Goal: Transaction & Acquisition: Download file/media

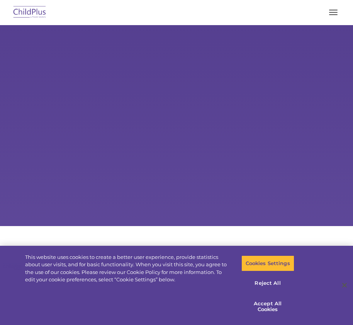
select select "MEDIUM"
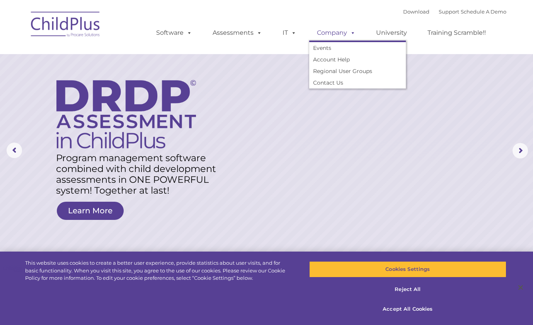
click at [351, 33] on span at bounding box center [351, 32] width 9 height 7
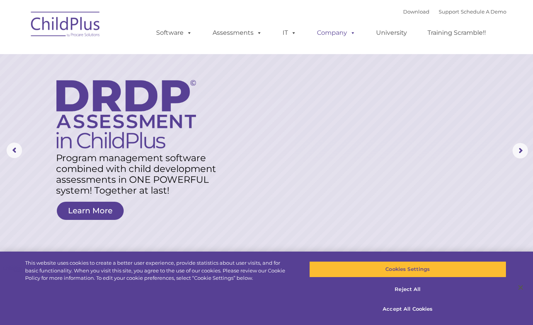
click at [351, 32] on span at bounding box center [351, 32] width 9 height 7
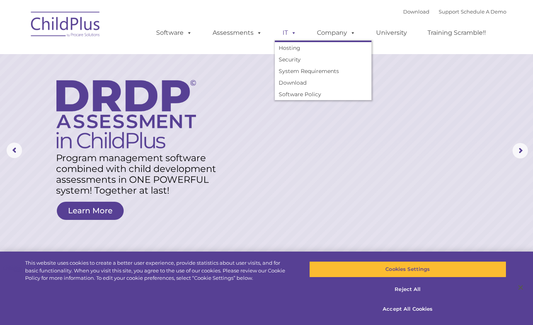
click at [293, 32] on span at bounding box center [292, 32] width 9 height 7
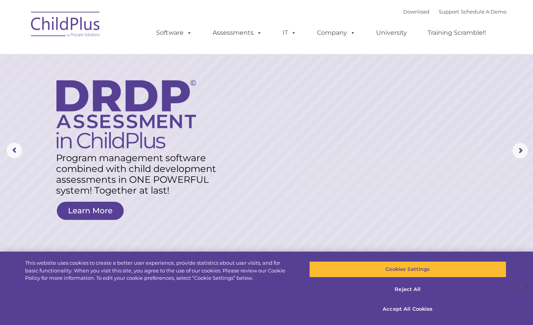
click at [293, 32] on span at bounding box center [292, 32] width 9 height 7
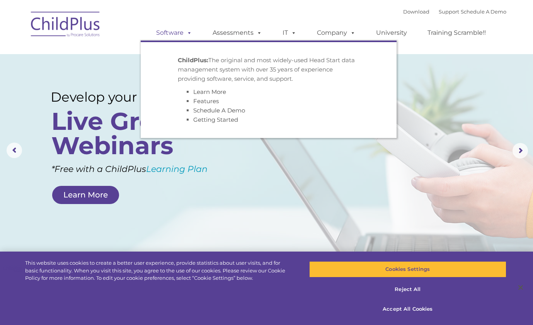
click at [188, 31] on span at bounding box center [188, 32] width 9 height 7
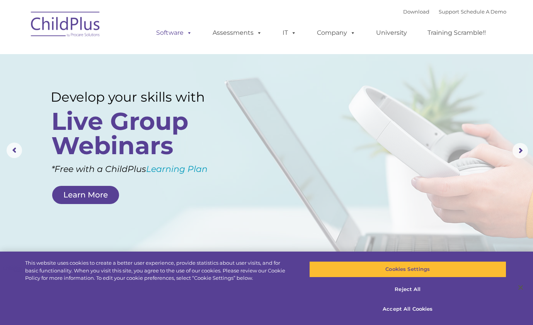
click at [188, 31] on span at bounding box center [188, 32] width 9 height 7
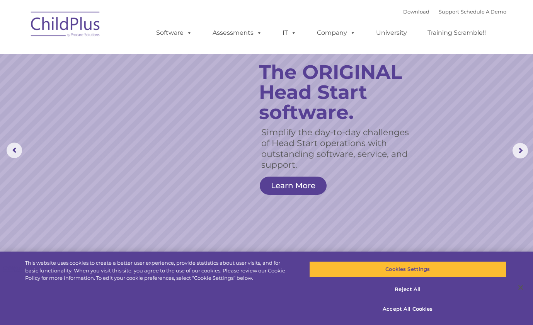
click at [353, 15] on div "Download Support | Schedule A Demo " at bounding box center [454, 12] width 103 height 12
click at [353, 11] on link "Download" at bounding box center [416, 12] width 26 height 6
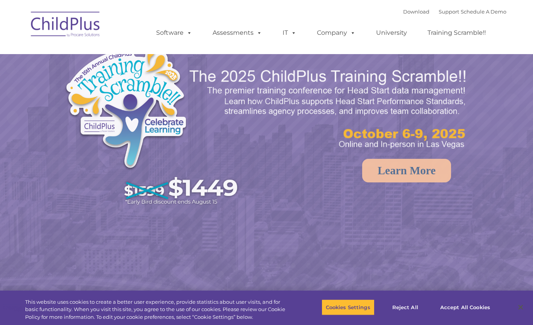
select select "MEDIUM"
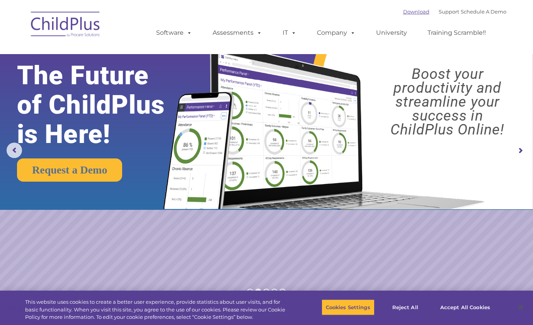
click at [403, 14] on link "Download" at bounding box center [416, 12] width 26 height 6
